Goal: Information Seeking & Learning: Learn about a topic

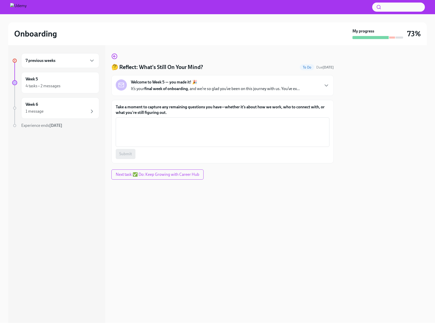
click at [59, 64] on div "7 previous weeks" at bounding box center [60, 60] width 78 height 15
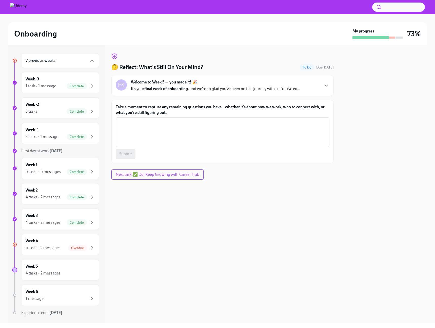
scroll to position [13, 0]
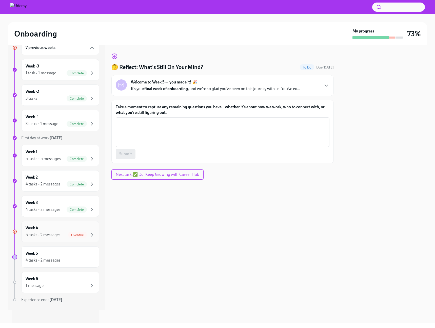
click at [59, 229] on div "Week 4 5 tasks • 2 messages Overdue" at bounding box center [60, 231] width 69 height 13
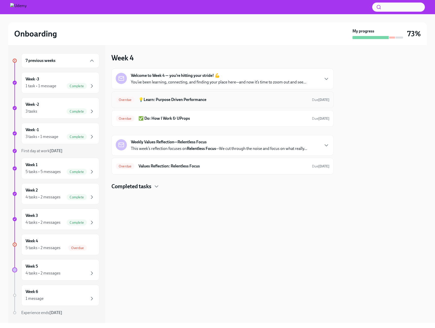
click at [266, 103] on div "Overdue 💡Learn: Purpose Driven Performance Due [DATE]" at bounding box center [223, 100] width 214 height 8
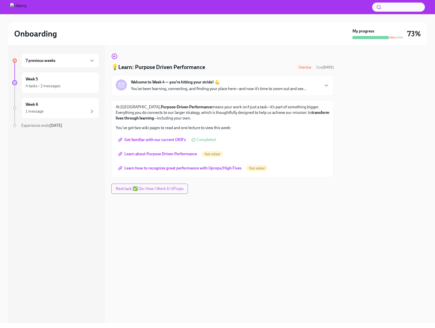
click at [183, 155] on span "Learn about Purpose Driven Performance" at bounding box center [158, 153] width 78 height 5
click at [171, 169] on span "Learn how to recognize great performance with Uprops/High Fives" at bounding box center [180, 167] width 122 height 5
click at [84, 107] on div "Week 6 1 message" at bounding box center [60, 108] width 69 height 13
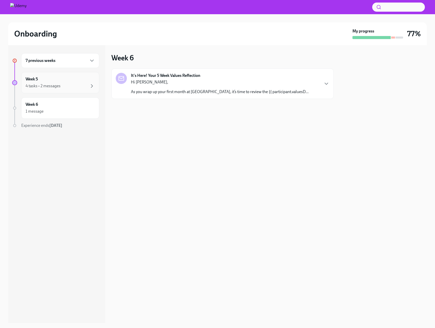
click at [81, 88] on div "4 tasks • 2 messages" at bounding box center [60, 86] width 69 height 6
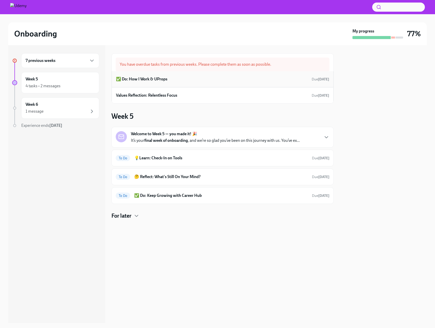
click at [276, 82] on div "✅ Do: How I Work & UProps Due [DATE]" at bounding box center [222, 79] width 213 height 8
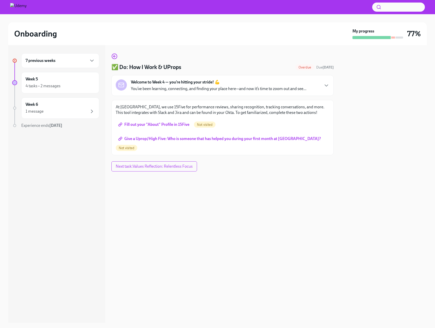
click at [144, 124] on span "Fill out your "About" Profile in 15Five" at bounding box center [154, 124] width 70 height 5
click at [281, 141] on span "Give a Uprop/High Five: Who is someone that has helped you during your first mo…" at bounding box center [220, 138] width 202 height 5
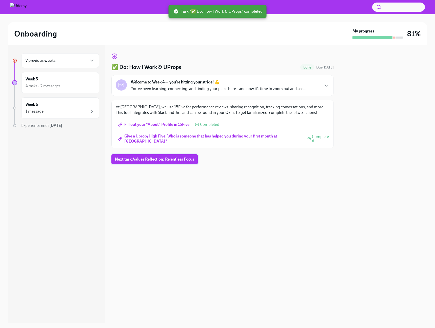
click at [157, 162] on button "Next task : Values Reflection: Relentless Focus" at bounding box center [154, 159] width 86 height 10
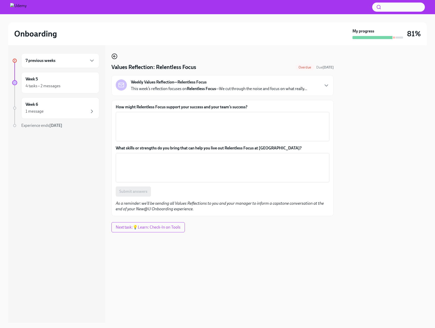
click at [115, 57] on icon "button" at bounding box center [114, 56] width 6 height 6
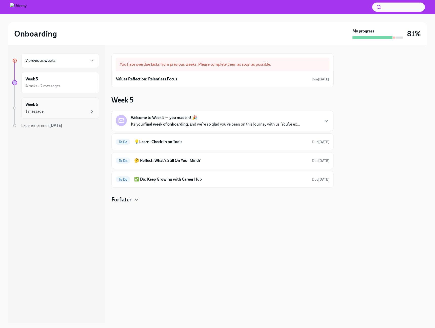
click at [83, 107] on div "Week 6 1 message" at bounding box center [60, 108] width 69 height 13
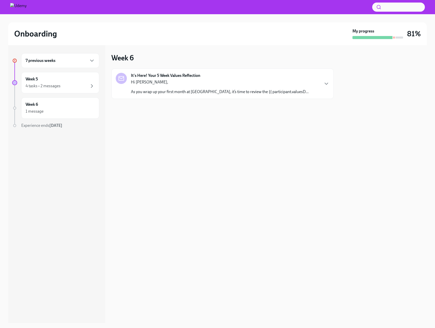
click at [161, 93] on p "As you wrap up your first month at [GEOGRAPHIC_DATA], it’s time to review the {…" at bounding box center [220, 92] width 178 height 6
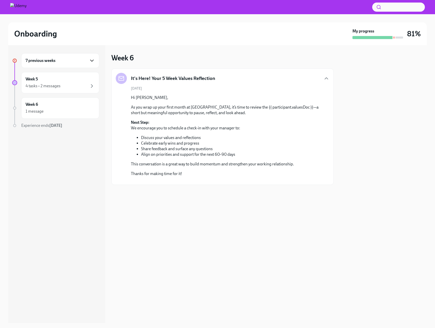
click at [91, 61] on icon "button" at bounding box center [92, 61] width 6 height 6
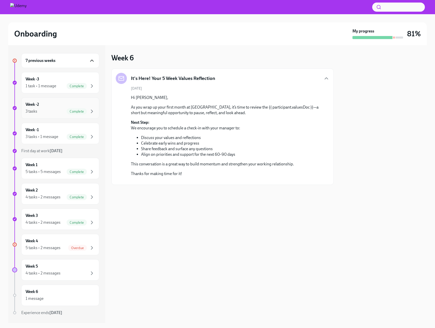
click at [54, 110] on div "3 tasks Complete" at bounding box center [60, 111] width 69 height 6
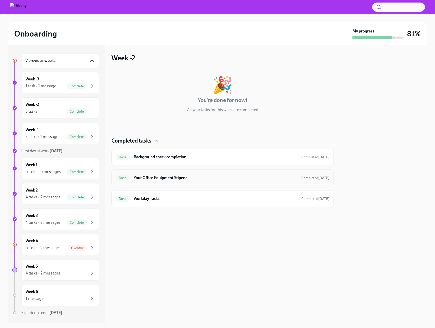
click at [153, 181] on div "Done Your Office Equipment Stipend Completed [DATE]" at bounding box center [223, 178] width 214 height 8
click at [61, 83] on div "1 task • 1 message Complete" at bounding box center [60, 86] width 69 height 6
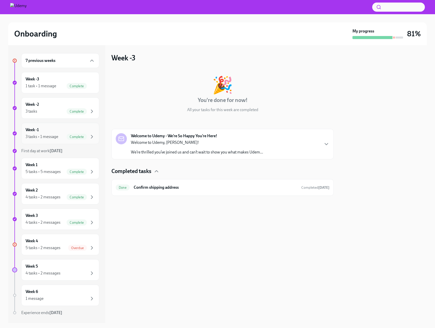
click at [57, 142] on div "Week -1 3 tasks • 1 message Complete" at bounding box center [60, 133] width 78 height 21
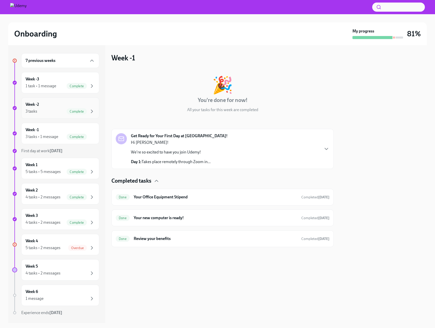
click at [68, 113] on div "Complete" at bounding box center [77, 111] width 20 height 6
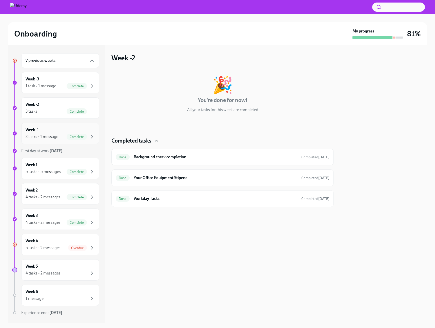
click at [67, 134] on div "Complete" at bounding box center [77, 137] width 20 height 6
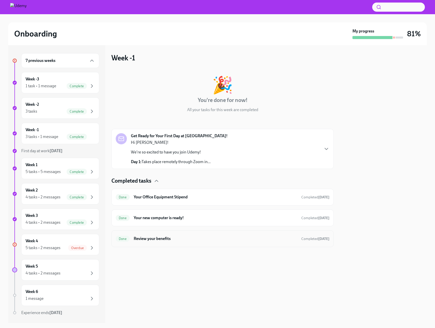
click at [147, 240] on h6 "Review your benefits" at bounding box center [216, 239] width 164 height 6
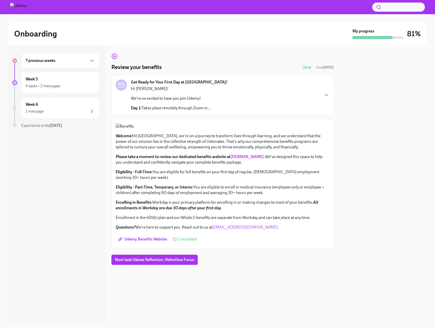
scroll to position [71, 0]
drag, startPoint x: 191, startPoint y: 230, endPoint x: 226, endPoint y: 235, distance: 35.6
click at [221, 195] on p "Eligibility - Part-Time, Temporary, or Interns: You are eligible to enroll in m…" at bounding box center [223, 189] width 214 height 11
click at [257, 195] on p "Eligibility - Part-Time, Temporary, or Interns: You are eligible to enroll in m…" at bounding box center [223, 189] width 214 height 11
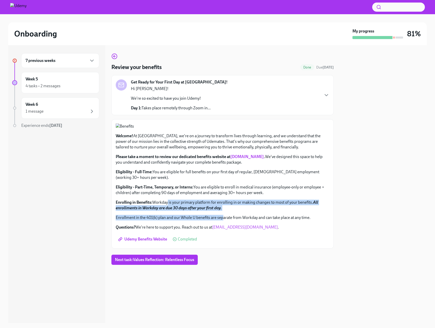
drag, startPoint x: 224, startPoint y: 253, endPoint x: 166, endPoint y: 246, distance: 58.6
click at [166, 230] on div "Welcome! At [GEOGRAPHIC_DATA], we're on a journey to transform lives through le…" at bounding box center [223, 181] width 214 height 97
click at [183, 230] on div "Welcome! At [GEOGRAPHIC_DATA], we're on a journey to transform lives through le…" at bounding box center [223, 181] width 214 height 97
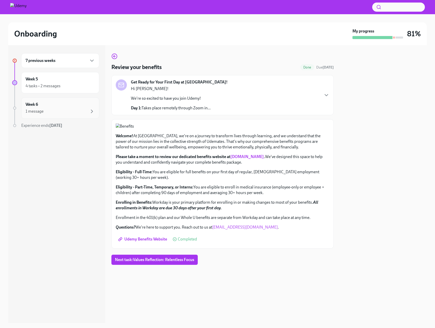
click at [80, 104] on div "Week 6 1 message" at bounding box center [60, 108] width 69 height 13
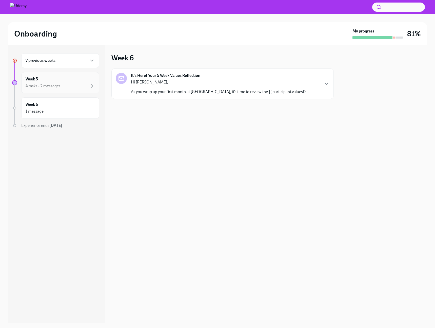
click at [81, 85] on div "4 tasks • 2 messages" at bounding box center [60, 86] width 69 height 6
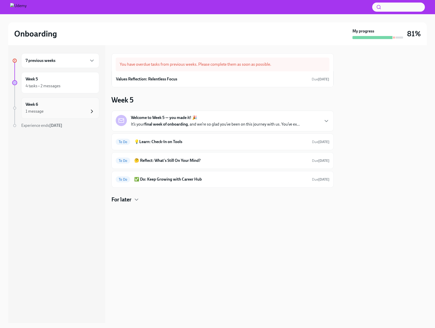
click at [89, 108] on icon "button" at bounding box center [92, 111] width 6 height 6
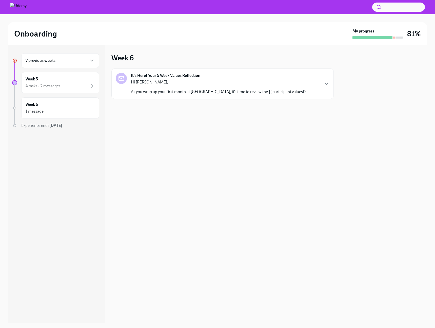
click at [89, 64] on div "7 previous weeks" at bounding box center [60, 60] width 78 height 15
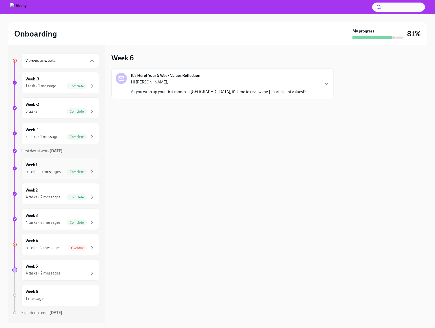
click at [66, 164] on div "Week 1 5 tasks • 5 messages Complete" at bounding box center [60, 168] width 69 height 13
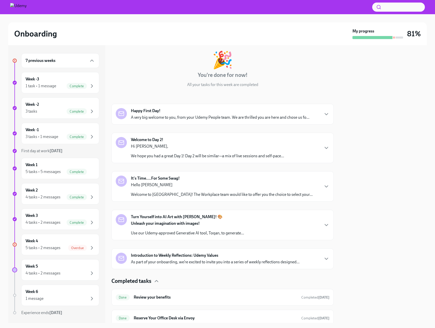
scroll to position [25, 0]
click at [171, 176] on strong "It's Time....For Some Swag!" at bounding box center [155, 178] width 49 height 6
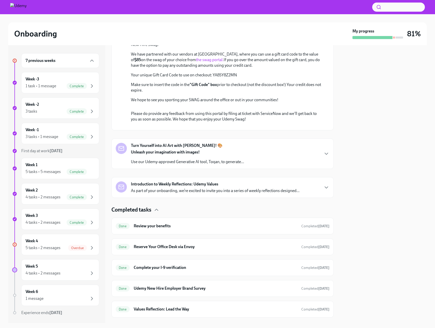
scroll to position [203, 0]
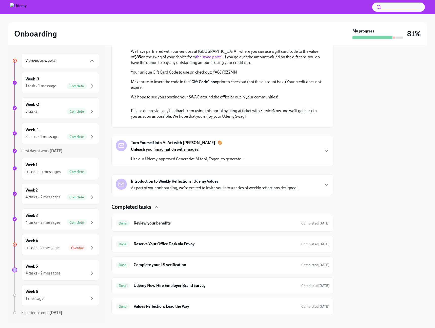
click at [196, 59] on link "the swag portal." at bounding box center [210, 56] width 28 height 5
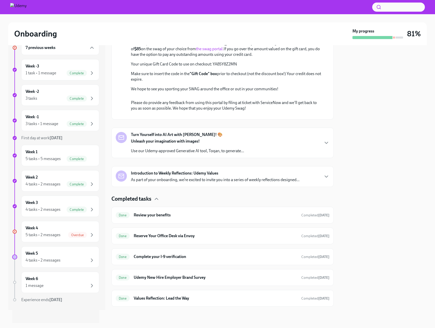
scroll to position [346, 0]
